Goal: Check status: Check status

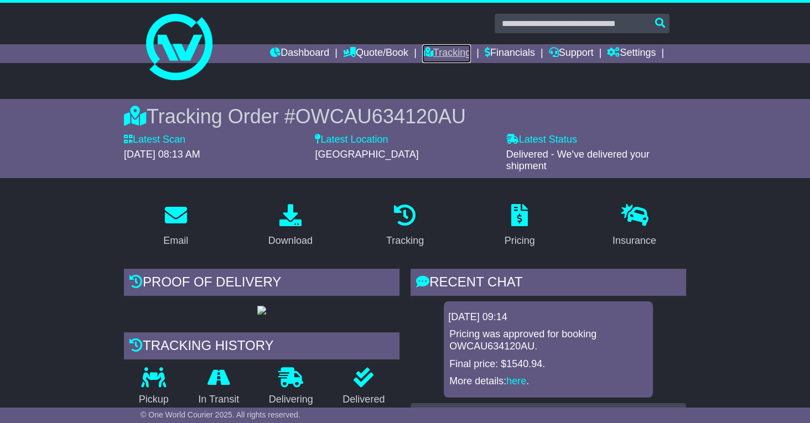
click at [431, 50] on link "Tracking" at bounding box center [446, 53] width 49 height 19
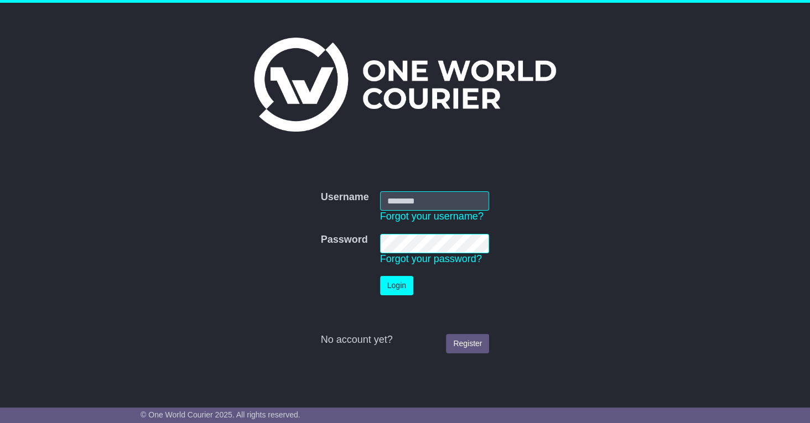
type input "**********"
click at [395, 290] on button "Login" at bounding box center [396, 285] width 33 height 19
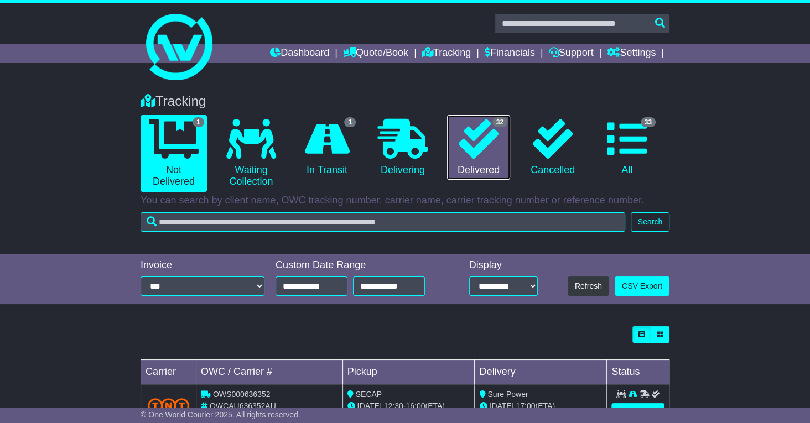
click at [490, 145] on icon at bounding box center [479, 139] width 40 height 40
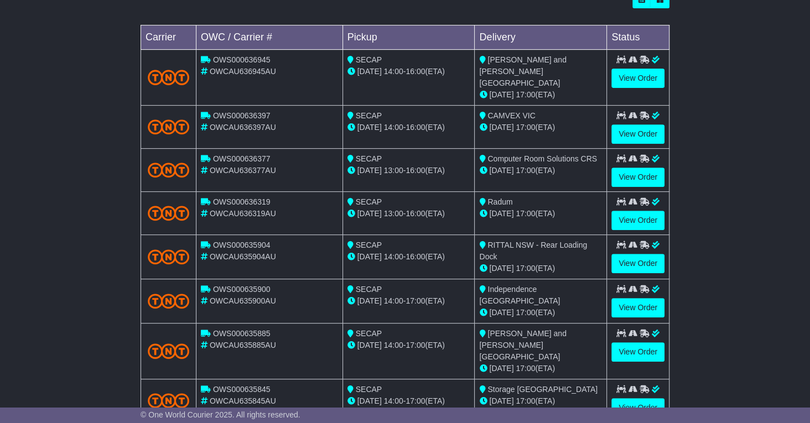
scroll to position [335, 0]
click at [635, 298] on link "View Order" at bounding box center [637, 307] width 53 height 19
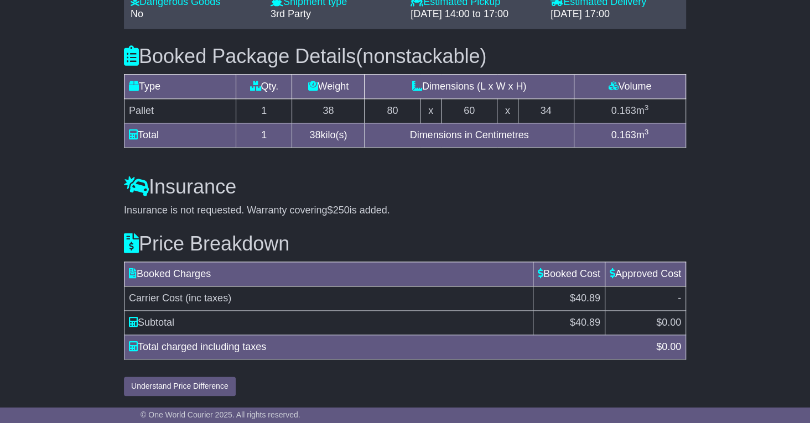
scroll to position [959, 0]
click at [635, 288] on td "-" at bounding box center [645, 297] width 81 height 24
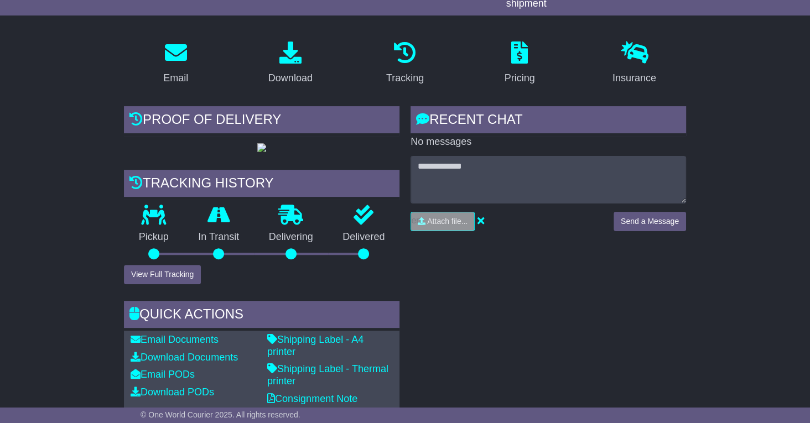
scroll to position [158, 0]
